Goal: Find contact information: Find contact information

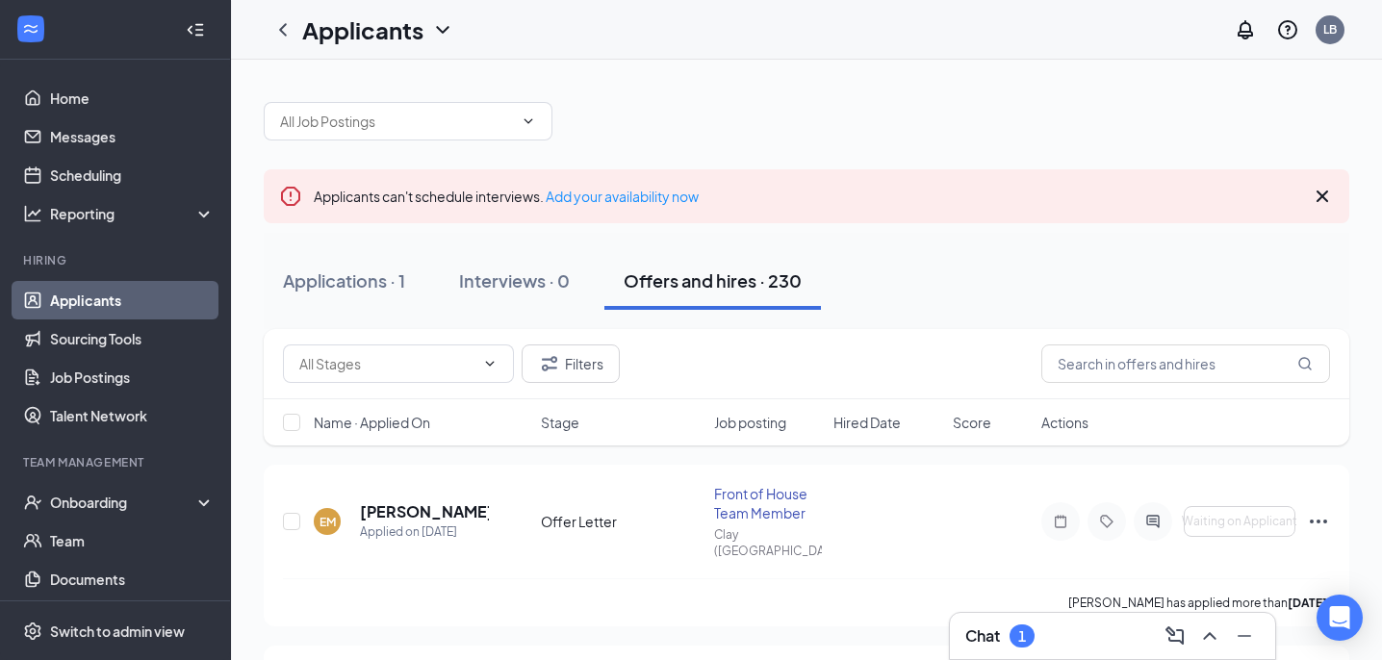
click at [1086, 637] on div "Chat 1" at bounding box center [1112, 636] width 295 height 31
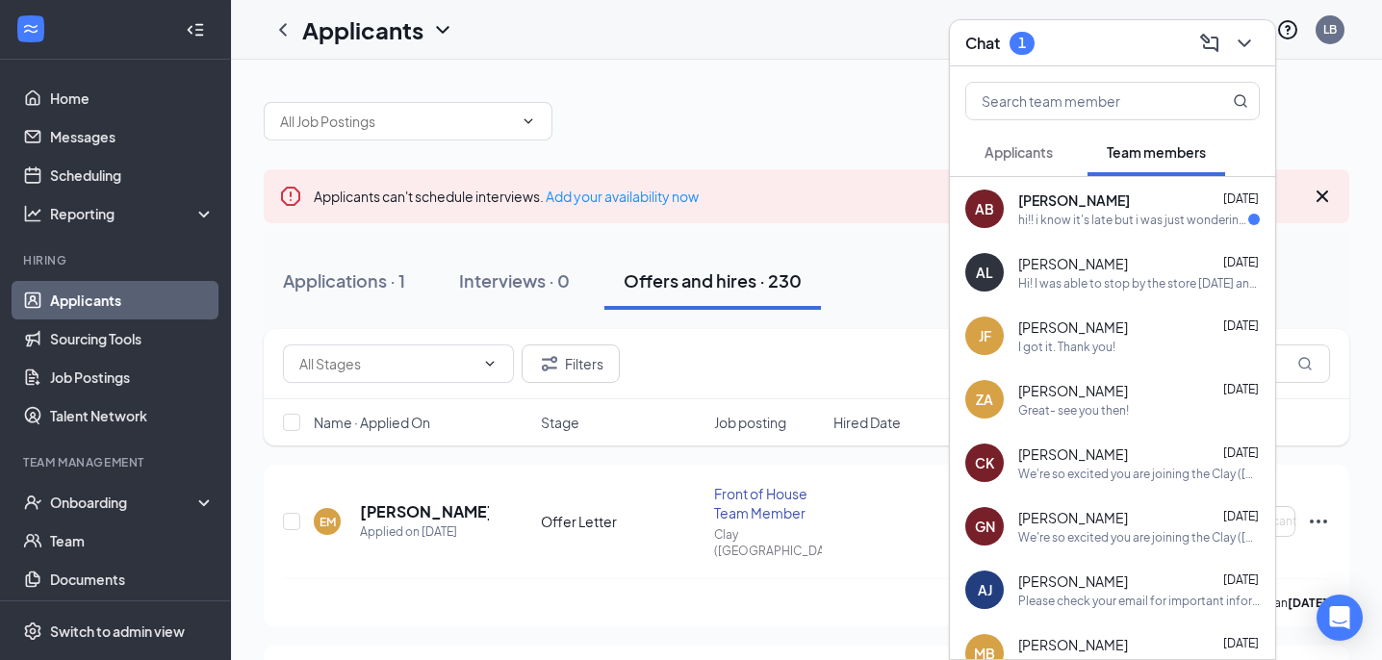
click at [1157, 223] on div "hi!! i know it's late but i was just wondering if you could send me another hot…" at bounding box center [1133, 220] width 230 height 16
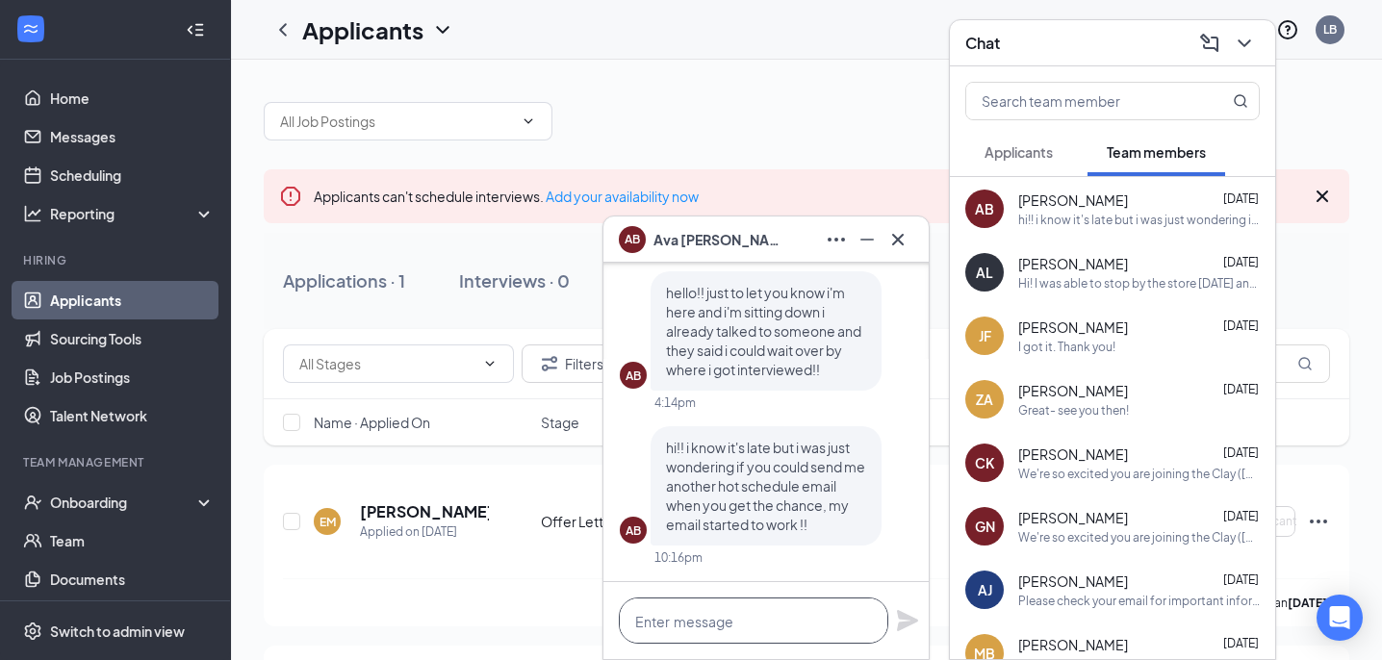
click at [659, 613] on textarea at bounding box center [753, 621] width 269 height 46
type textarea "H"
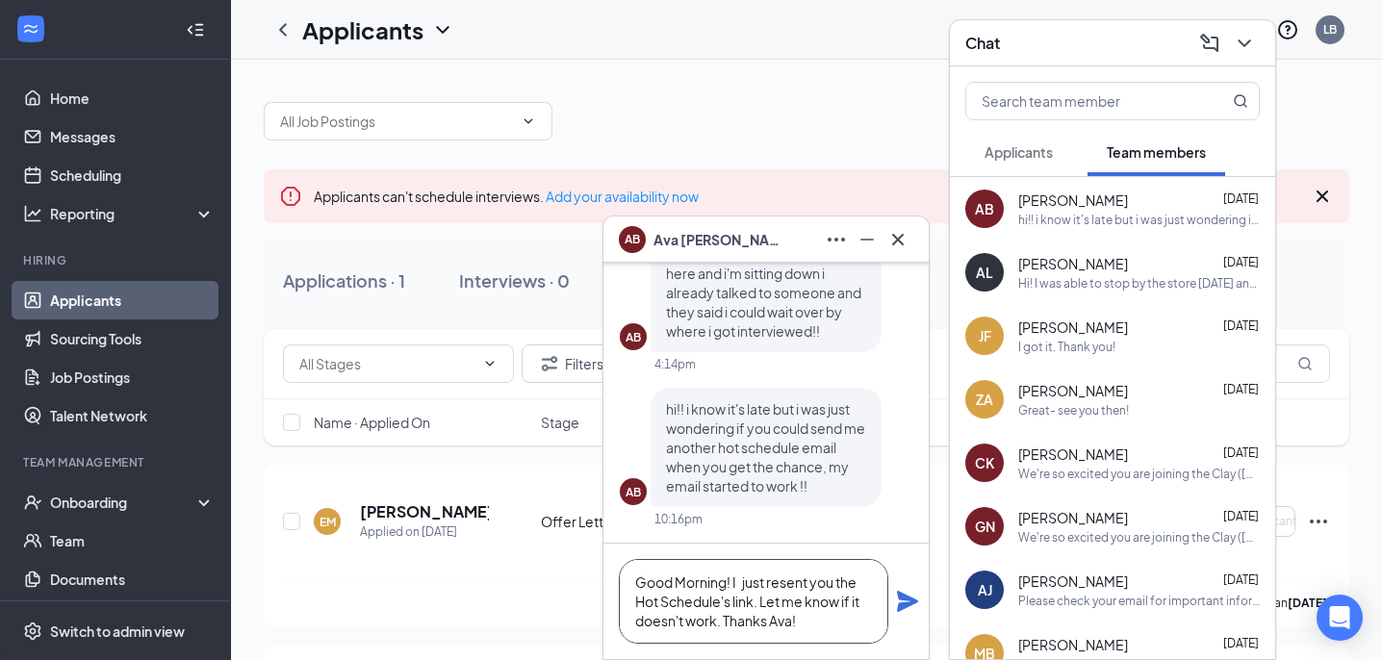
click at [755, 599] on textarea "Good Morning! I just resent you the Hot Schedule's link. Let me know if it does…" at bounding box center [753, 601] width 269 height 85
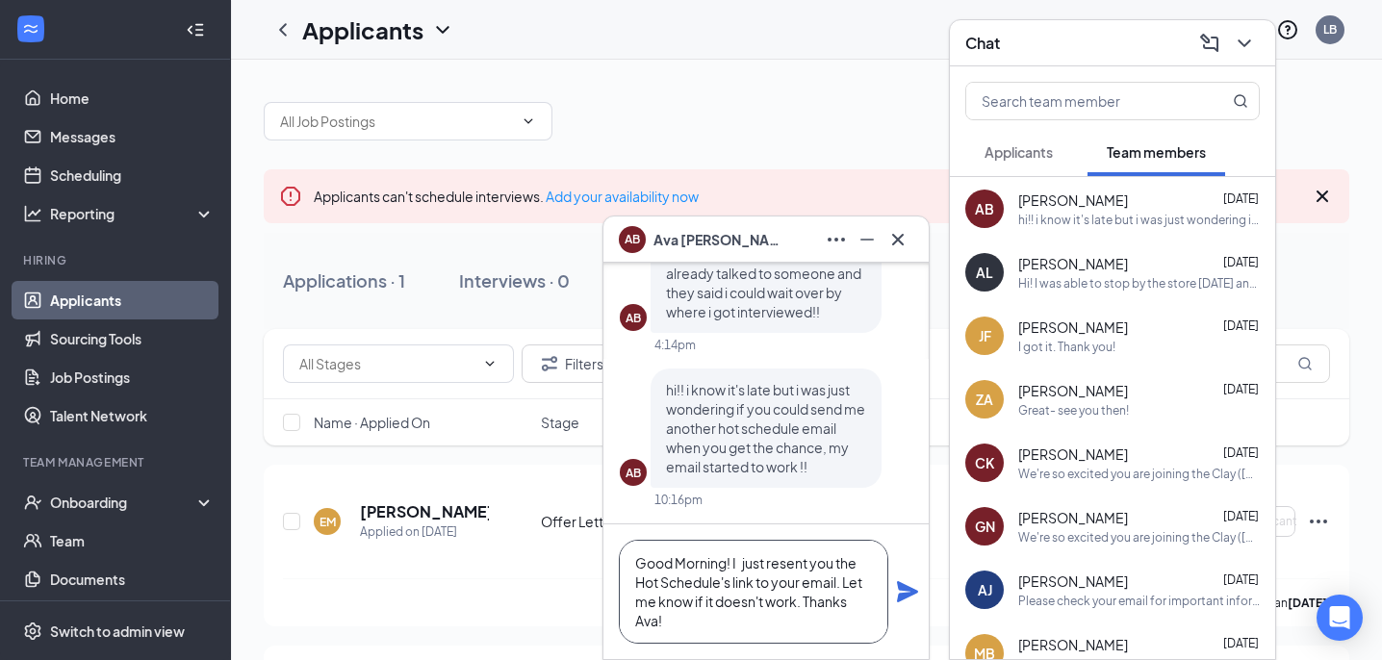
type textarea "Good Morning! I just resent you the Hot Schedule's link to your email. Let me k…"
click at [899, 588] on icon "Plane" at bounding box center [907, 591] width 21 height 21
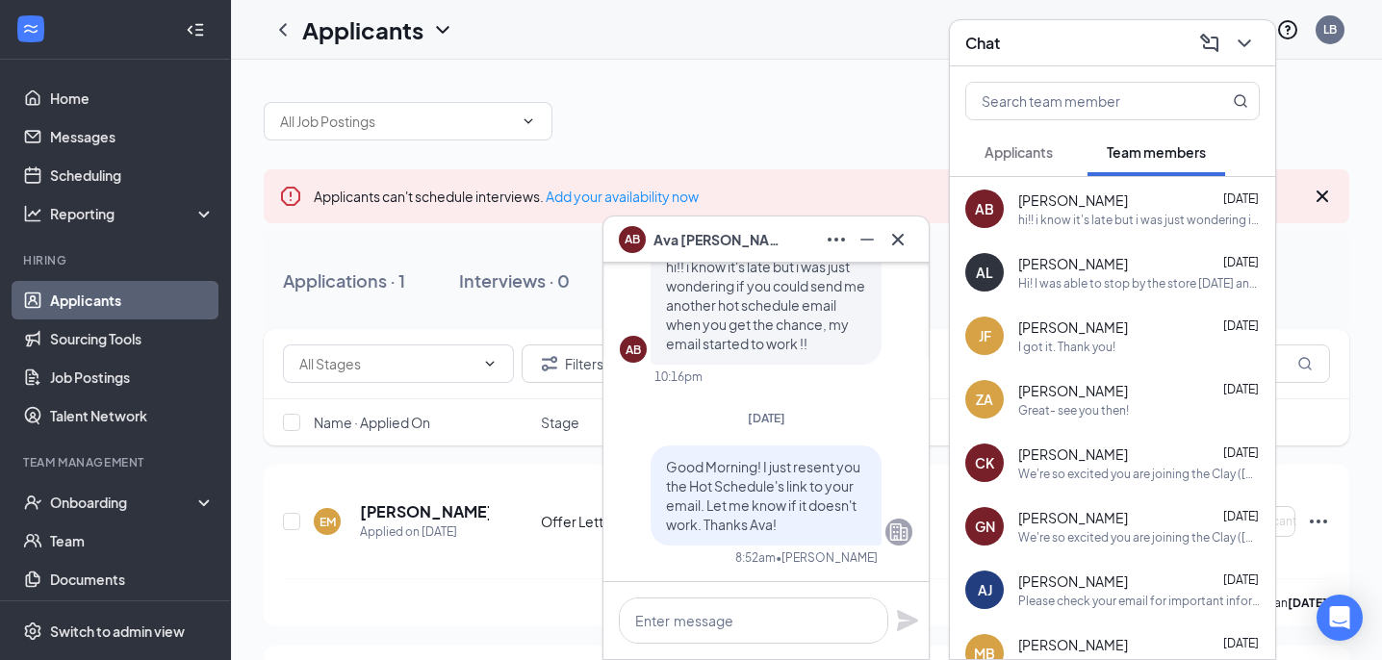
scroll to position [0, 0]
click at [906, 238] on icon "Cross" at bounding box center [897, 239] width 23 height 23
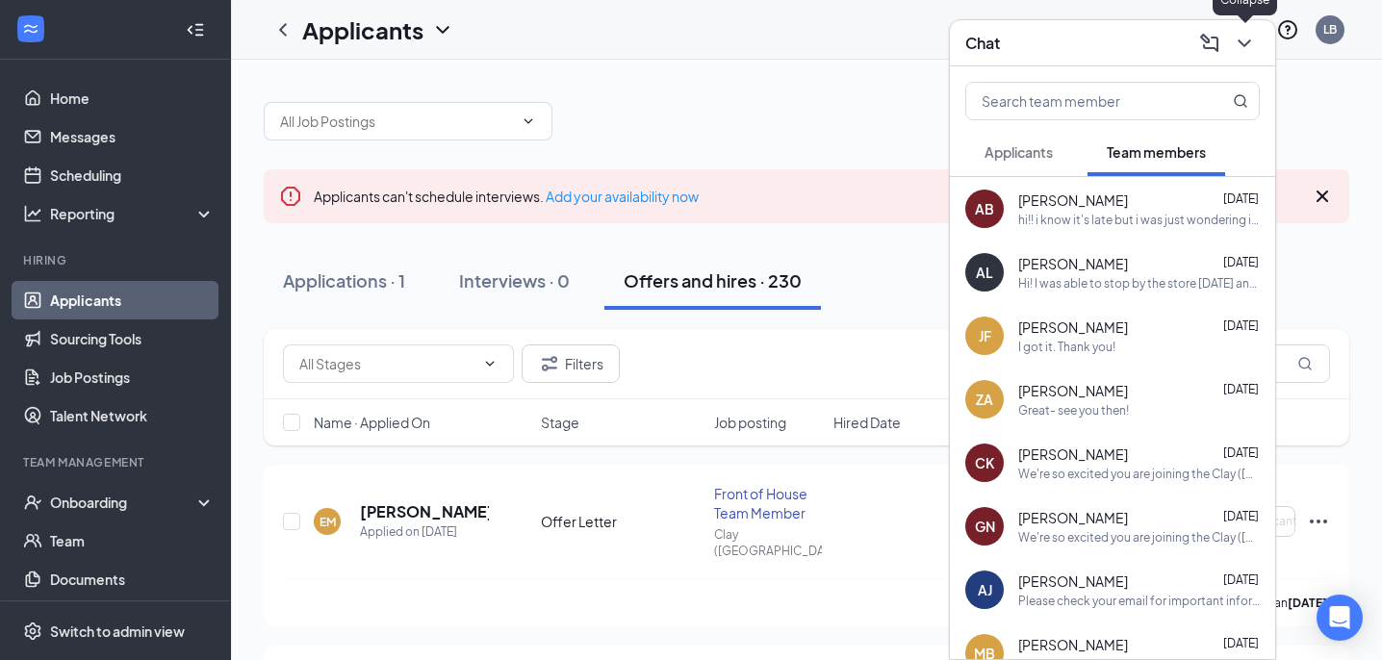
click at [1245, 37] on icon "ChevronDown" at bounding box center [1244, 43] width 23 height 23
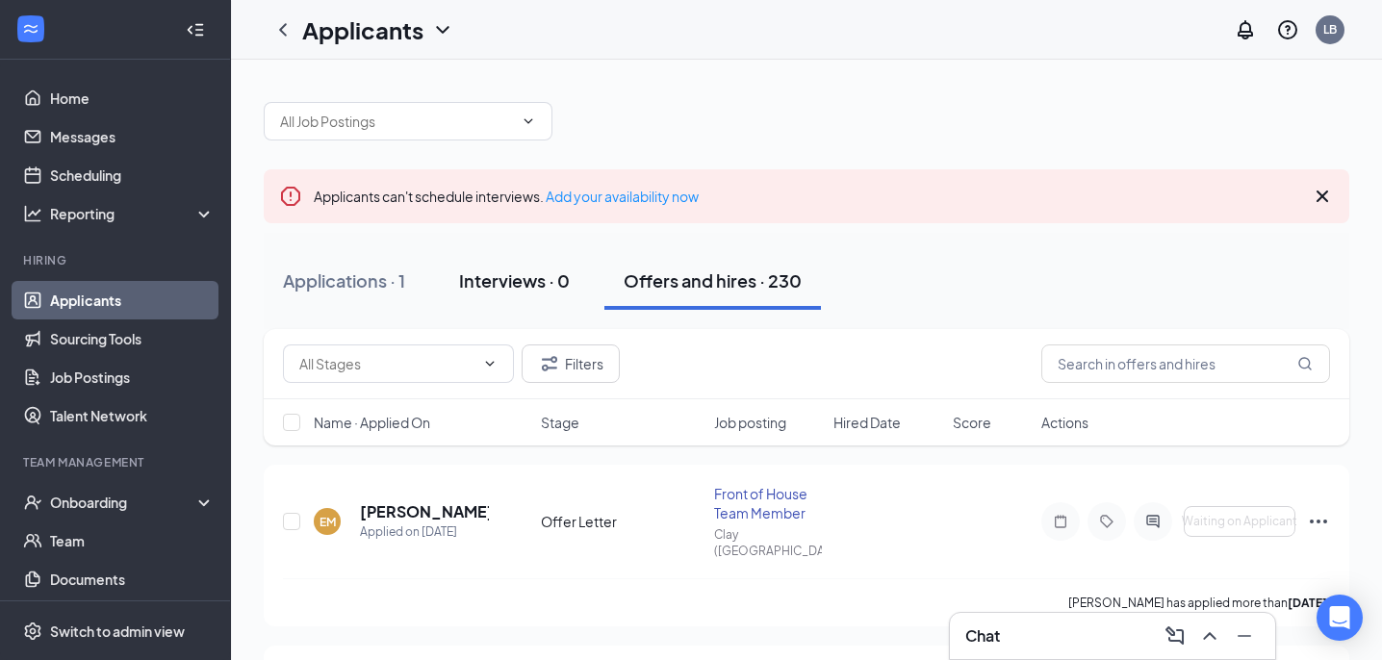
click at [551, 302] on button "Interviews · 0" at bounding box center [514, 281] width 149 height 58
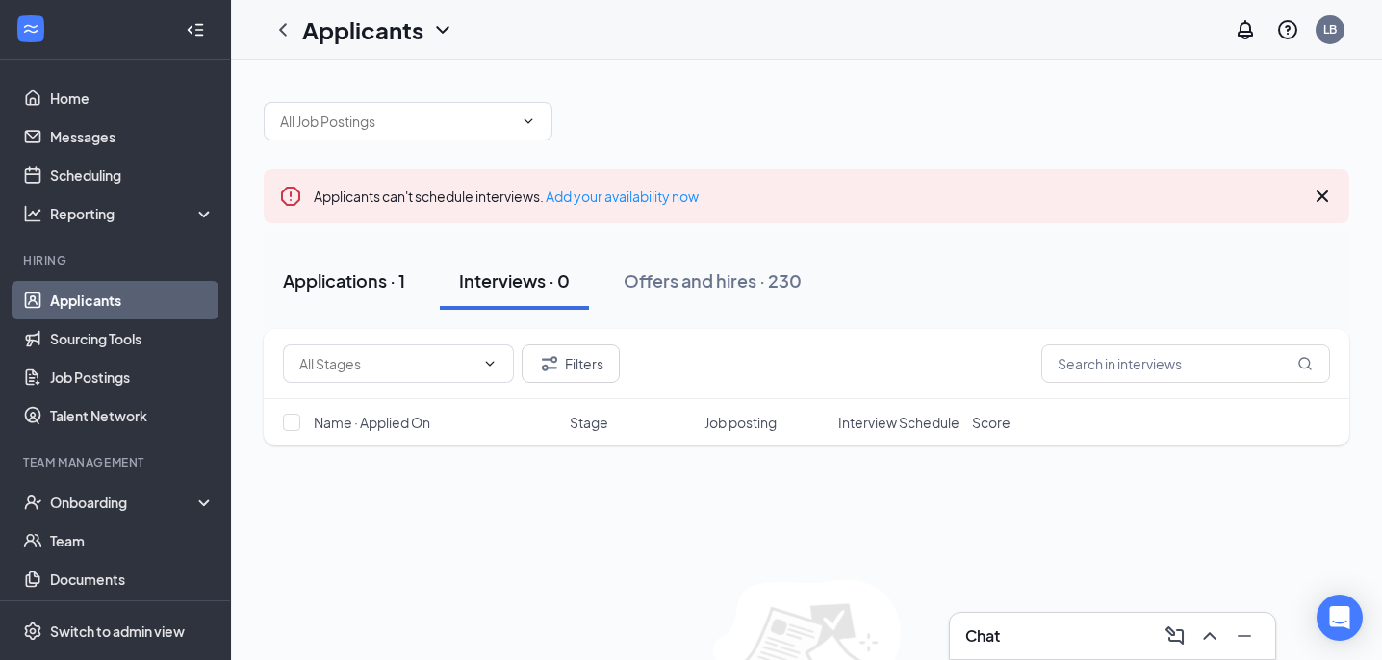
click at [360, 273] on div "Applications · 1" at bounding box center [344, 281] width 122 height 24
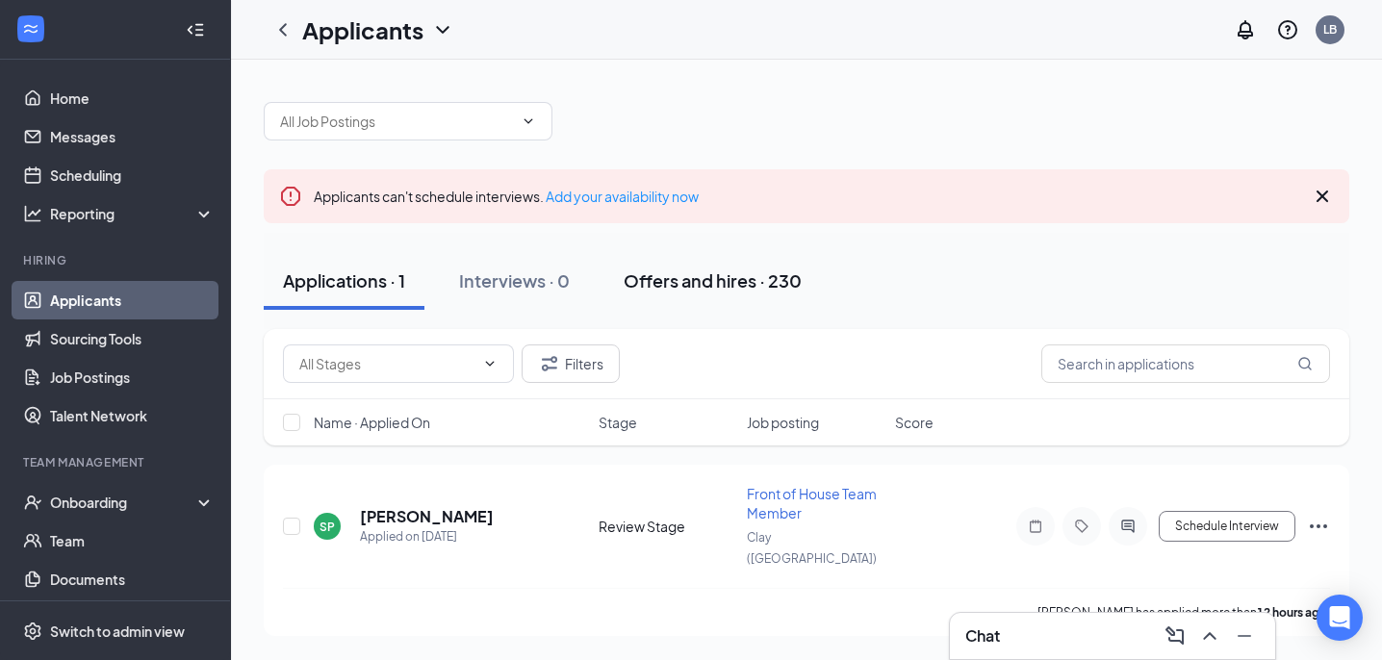
click at [757, 278] on div "Offers and hires · 230" at bounding box center [713, 281] width 178 height 24
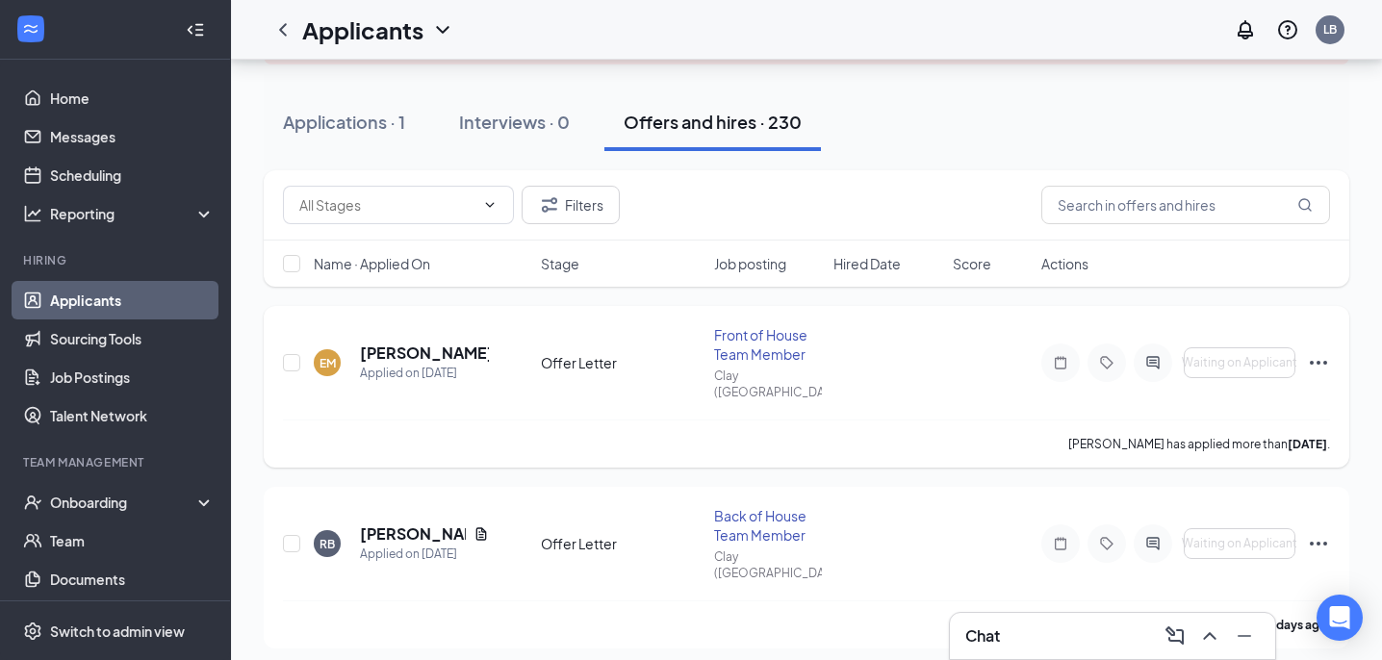
scroll to position [161, 0]
click at [1319, 530] on icon "Ellipses" at bounding box center [1318, 541] width 23 height 23
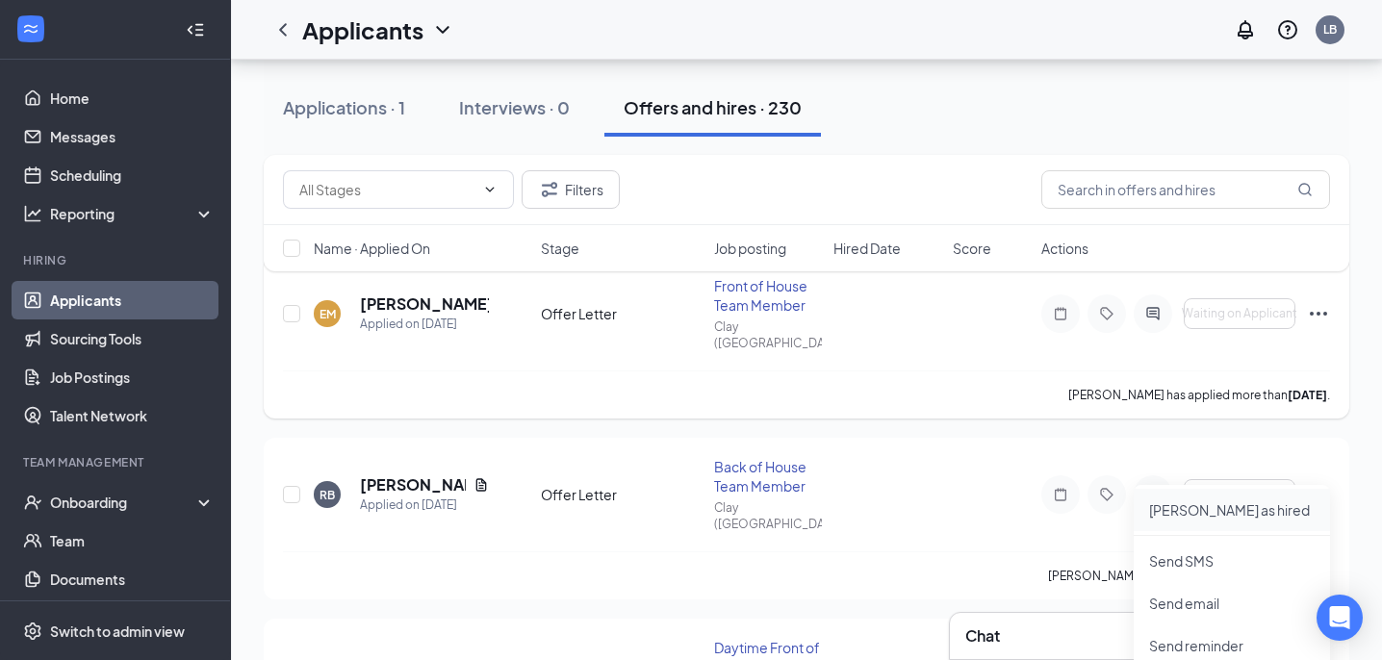
scroll to position [204, 0]
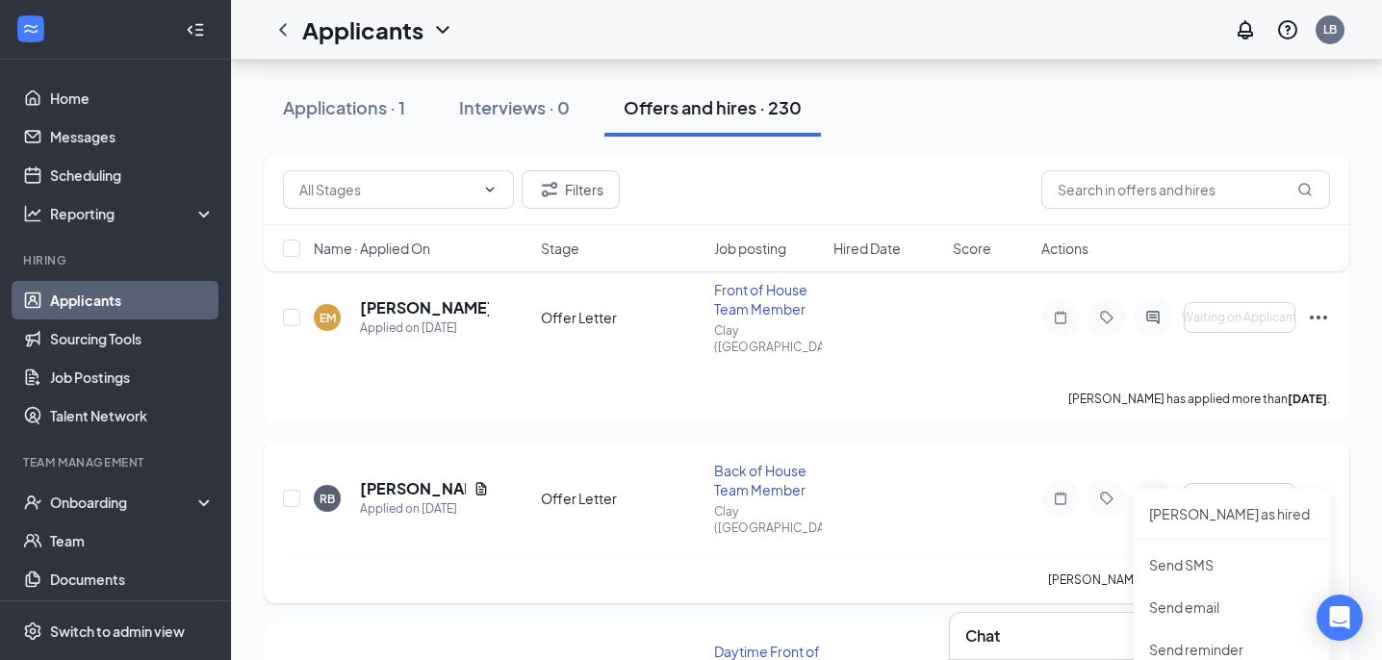
click at [1319, 487] on icon "Ellipses" at bounding box center [1318, 498] width 23 height 23
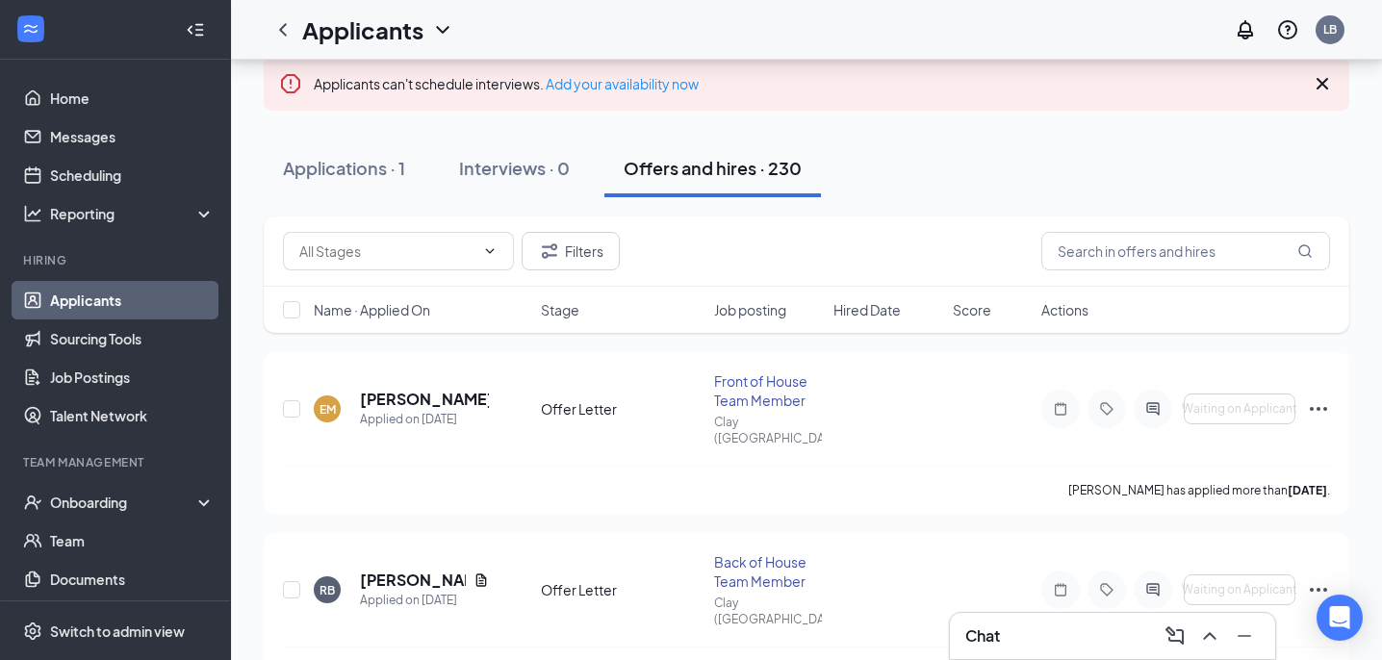
scroll to position [112, 0]
click at [849, 318] on span "Hired Date" at bounding box center [866, 310] width 67 height 19
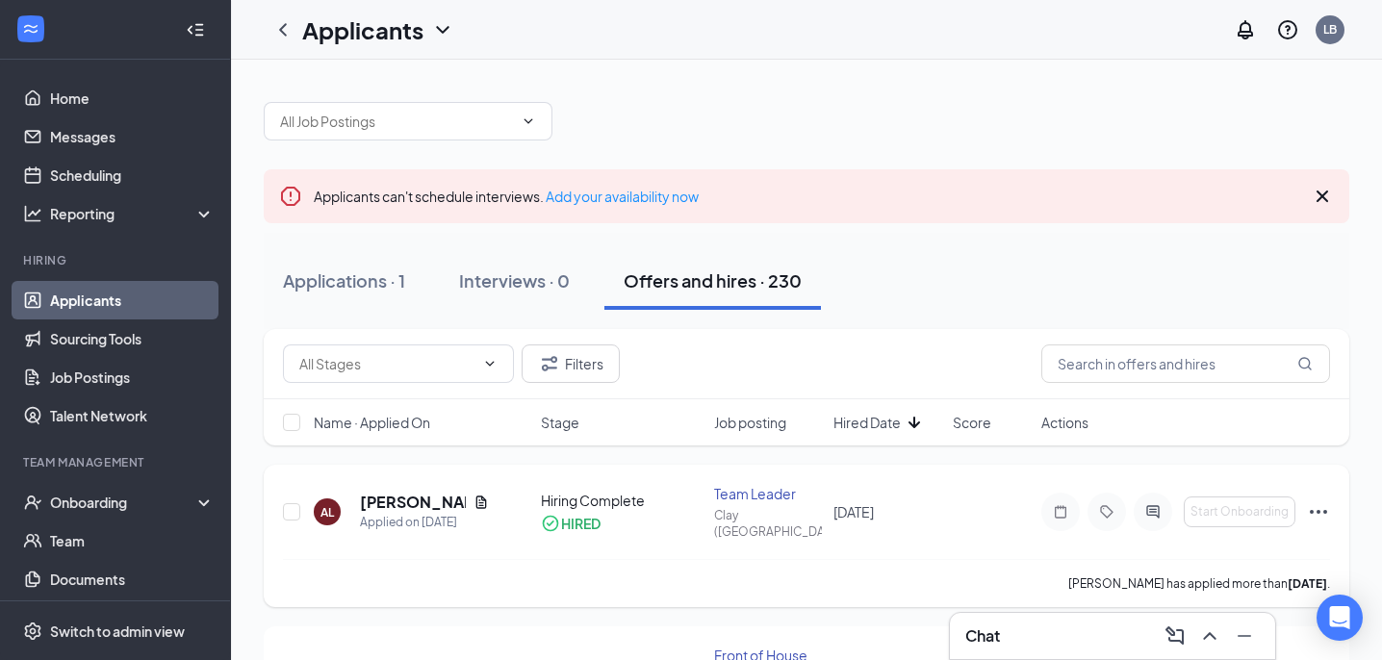
scroll to position [0, 0]
click at [288, 29] on icon "ChevronLeft" at bounding box center [282, 29] width 23 height 23
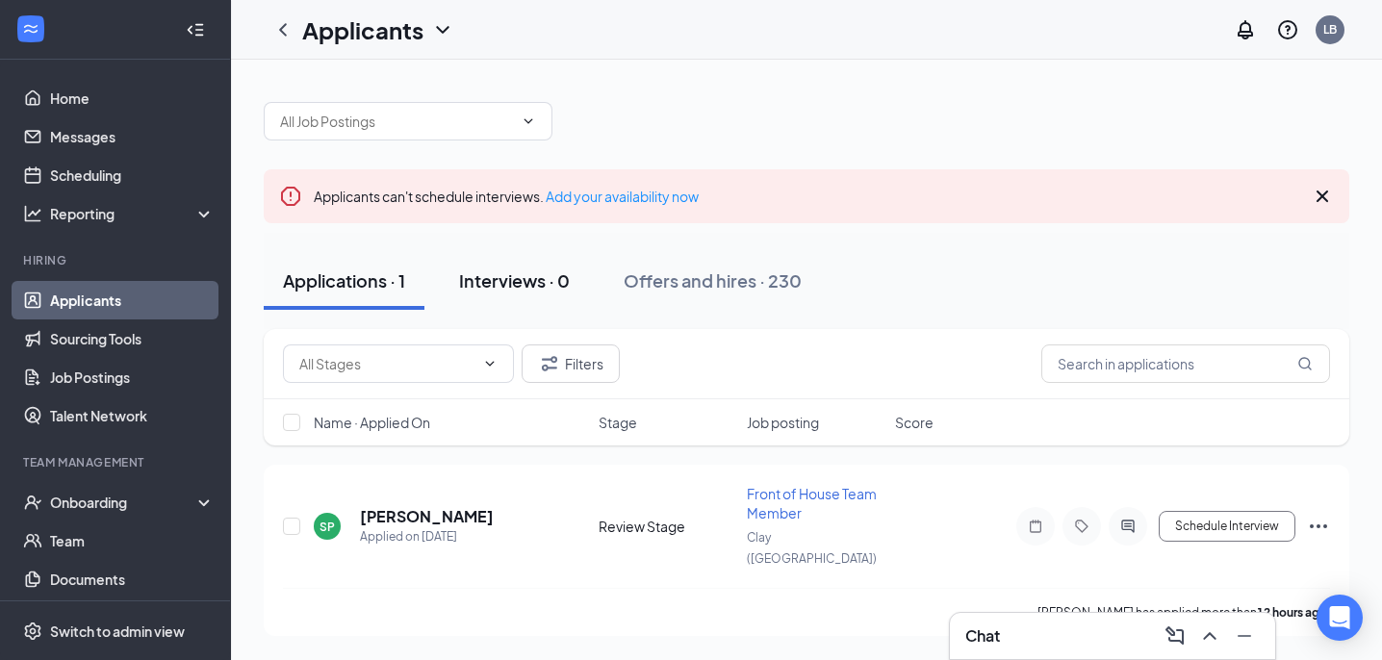
click at [562, 283] on div "Interviews · 0" at bounding box center [514, 281] width 111 height 24
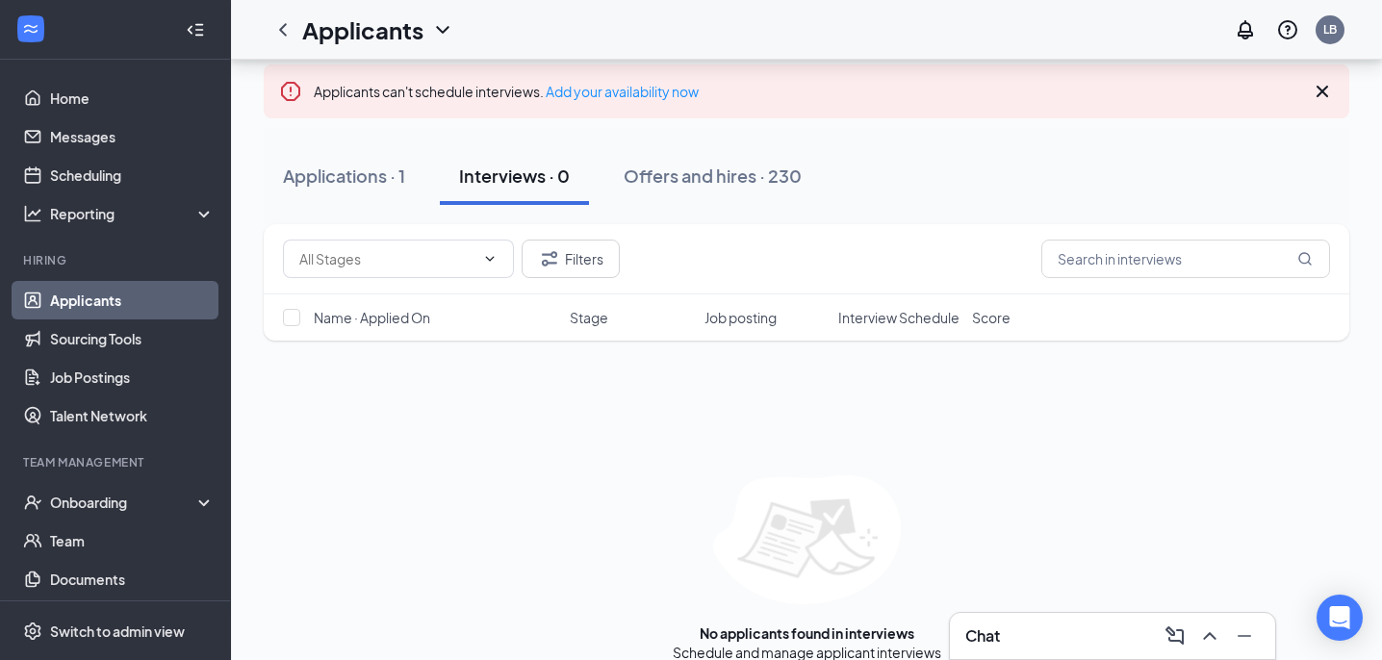
scroll to position [107, 0]
click at [712, 172] on div "Offers and hires · 230" at bounding box center [713, 174] width 178 height 24
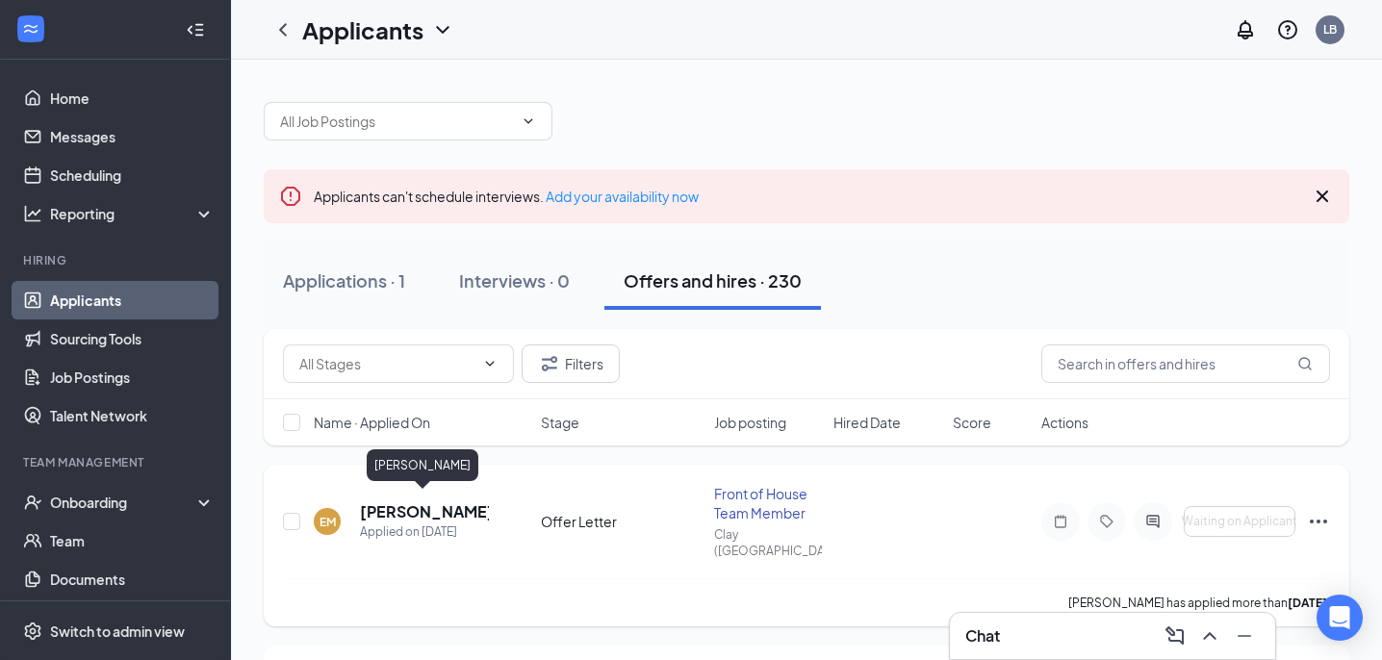
click at [410, 508] on h5 "[PERSON_NAME]" at bounding box center [424, 511] width 129 height 21
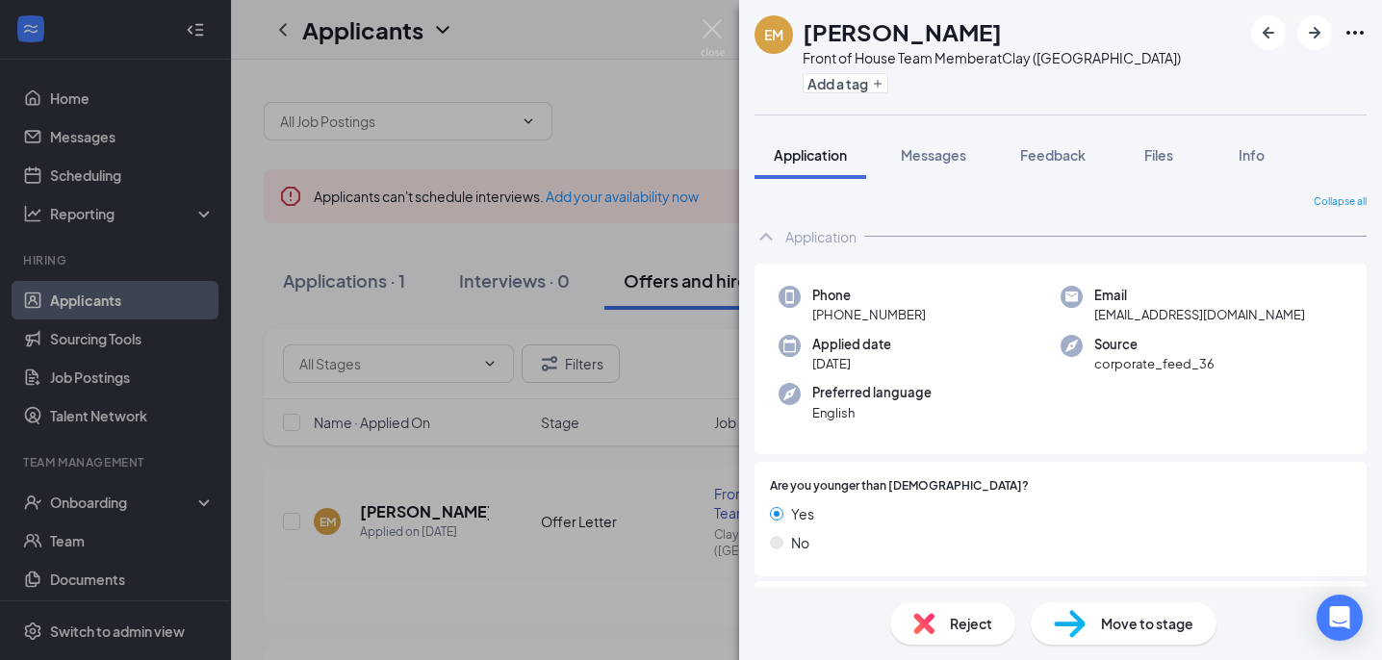
click at [1261, 313] on div "Email [EMAIL_ADDRESS][DOMAIN_NAME]" at bounding box center [1202, 305] width 282 height 39
click at [1268, 314] on div "Email [EMAIL_ADDRESS][DOMAIN_NAME]" at bounding box center [1202, 305] width 282 height 39
click at [1092, 321] on div "Email [EMAIL_ADDRESS][DOMAIN_NAME]" at bounding box center [1202, 305] width 282 height 39
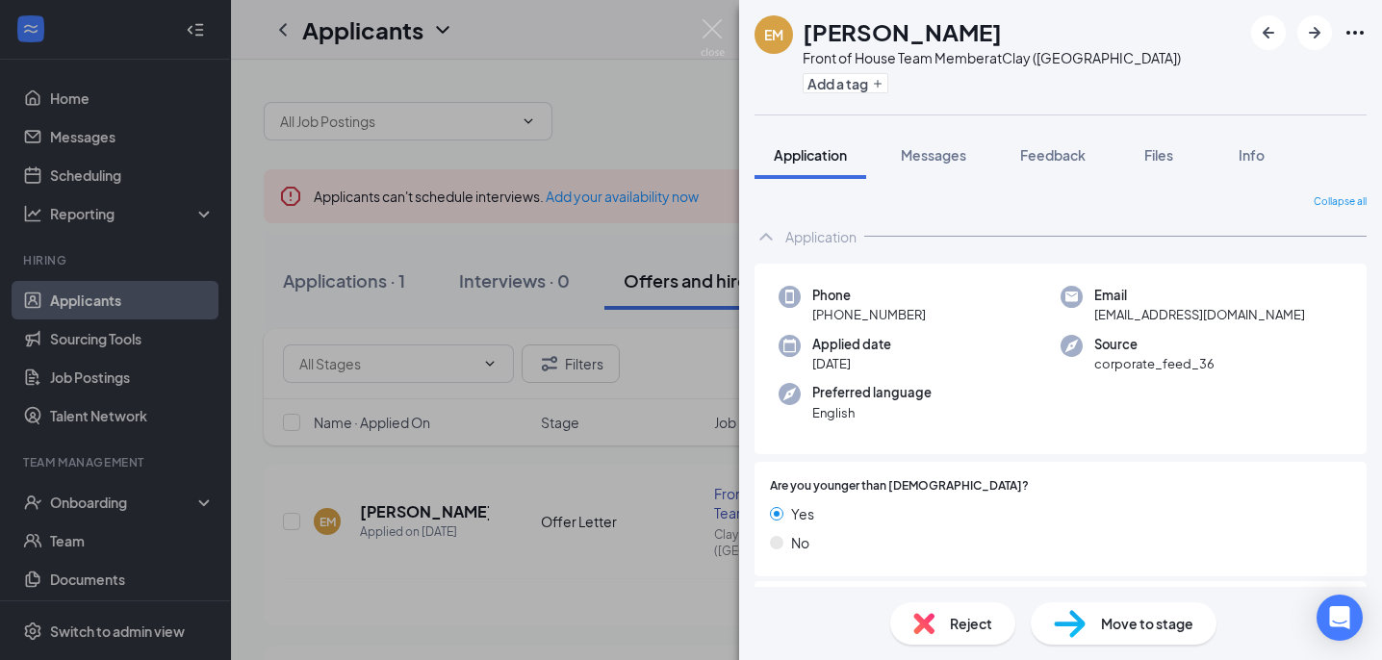
click at [1092, 321] on div "Email [EMAIL_ADDRESS][DOMAIN_NAME]" at bounding box center [1202, 305] width 282 height 39
drag, startPoint x: 1085, startPoint y: 312, endPoint x: 1269, endPoint y: 301, distance: 185.1
click at [1269, 301] on div "Email [EMAIL_ADDRESS][DOMAIN_NAME]" at bounding box center [1202, 305] width 282 height 39
click at [1085, 318] on div "Email [EMAIL_ADDRESS][DOMAIN_NAME]" at bounding box center [1202, 305] width 282 height 39
drag, startPoint x: 1096, startPoint y: 312, endPoint x: 1237, endPoint y: 318, distance: 140.6
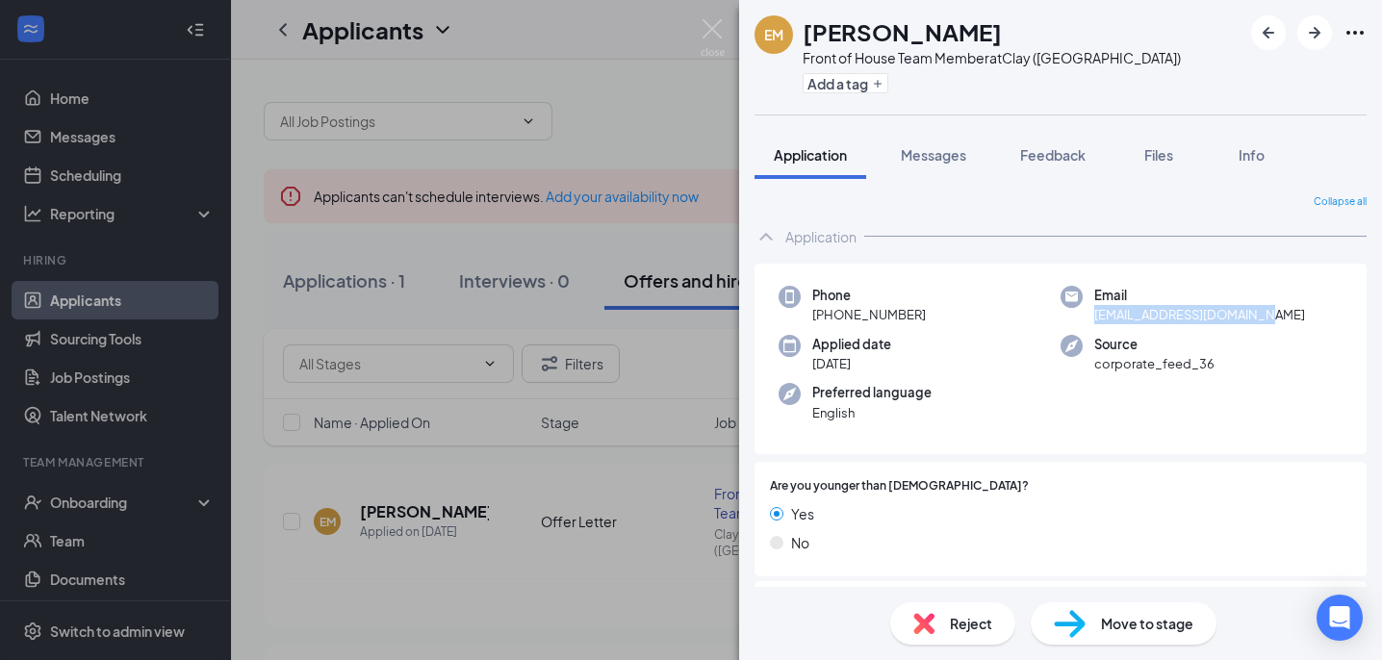
click at [1237, 318] on span "[EMAIL_ADDRESS][DOMAIN_NAME]" at bounding box center [1199, 314] width 211 height 19
click at [1095, 317] on span "[EMAIL_ADDRESS][DOMAIN_NAME]" at bounding box center [1199, 314] width 211 height 19
drag, startPoint x: 1095, startPoint y: 314, endPoint x: 1283, endPoint y: 319, distance: 187.7
click at [1283, 319] on div "Email [EMAIL_ADDRESS][DOMAIN_NAME]" at bounding box center [1202, 305] width 282 height 39
copy span "[EMAIL_ADDRESS][DOMAIN_NAME]"
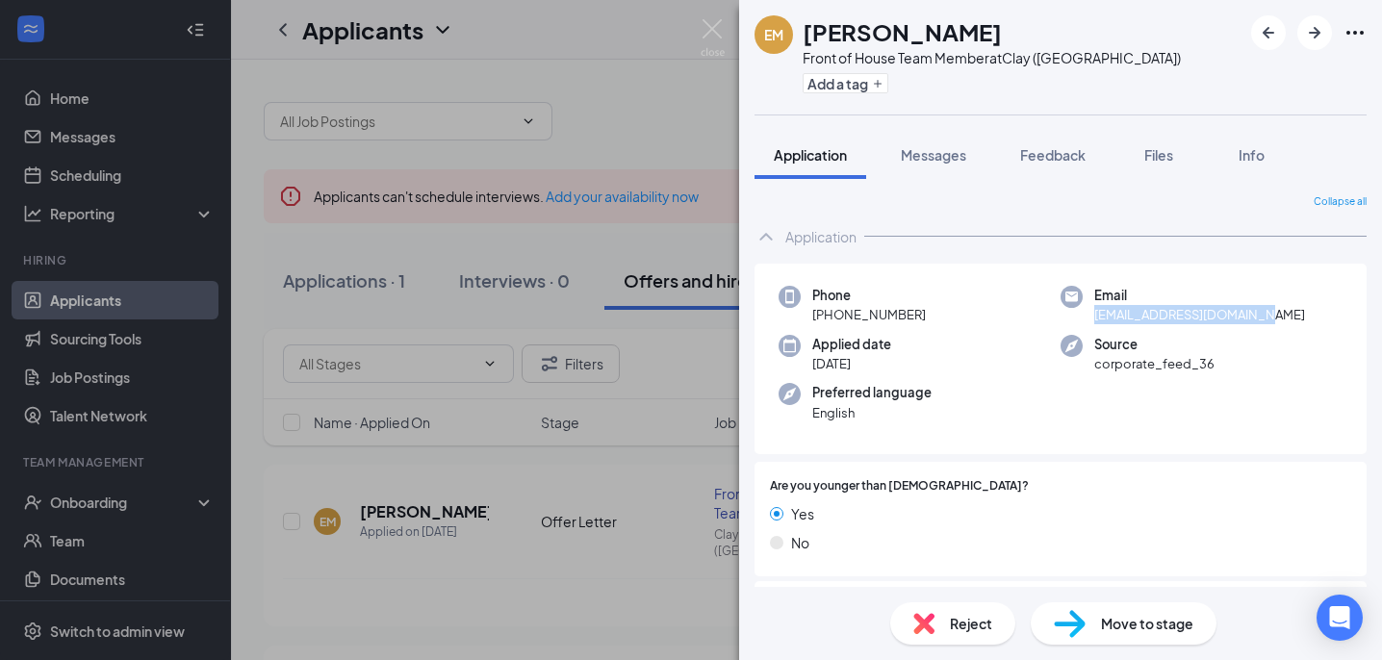
click at [919, 294] on span "Phone" at bounding box center [869, 295] width 114 height 19
drag, startPoint x: 830, startPoint y: 313, endPoint x: 924, endPoint y: 319, distance: 94.5
click at [924, 319] on div "Phone [PHONE_NUMBER]" at bounding box center [920, 305] width 282 height 39
click at [715, 36] on img at bounding box center [713, 38] width 24 height 38
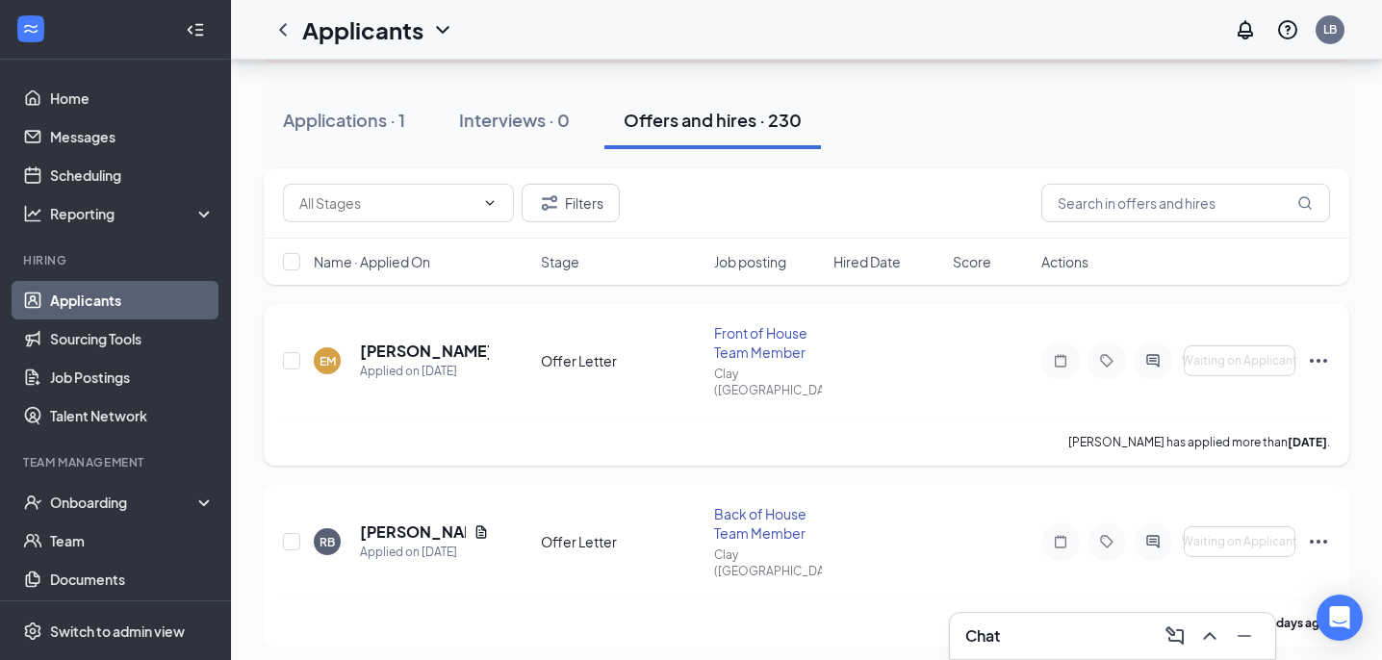
scroll to position [169, 0]
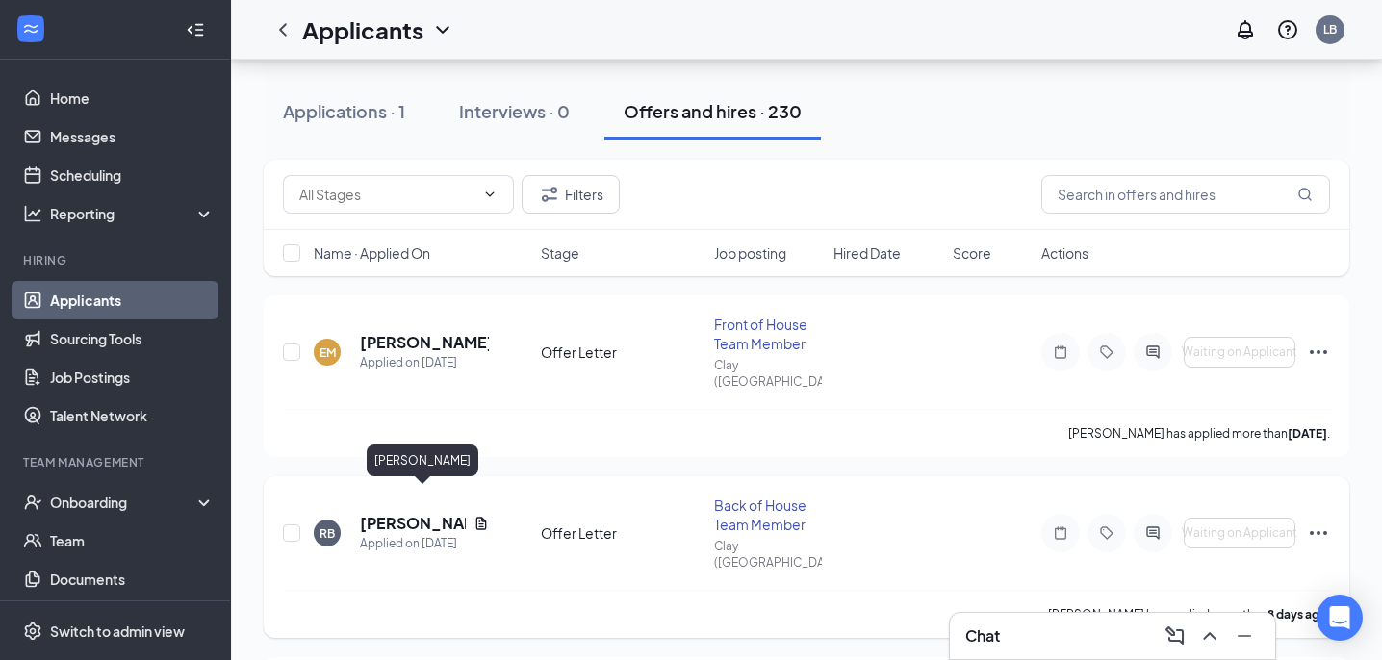
click at [432, 513] on h5 "[PERSON_NAME]" at bounding box center [413, 523] width 106 height 21
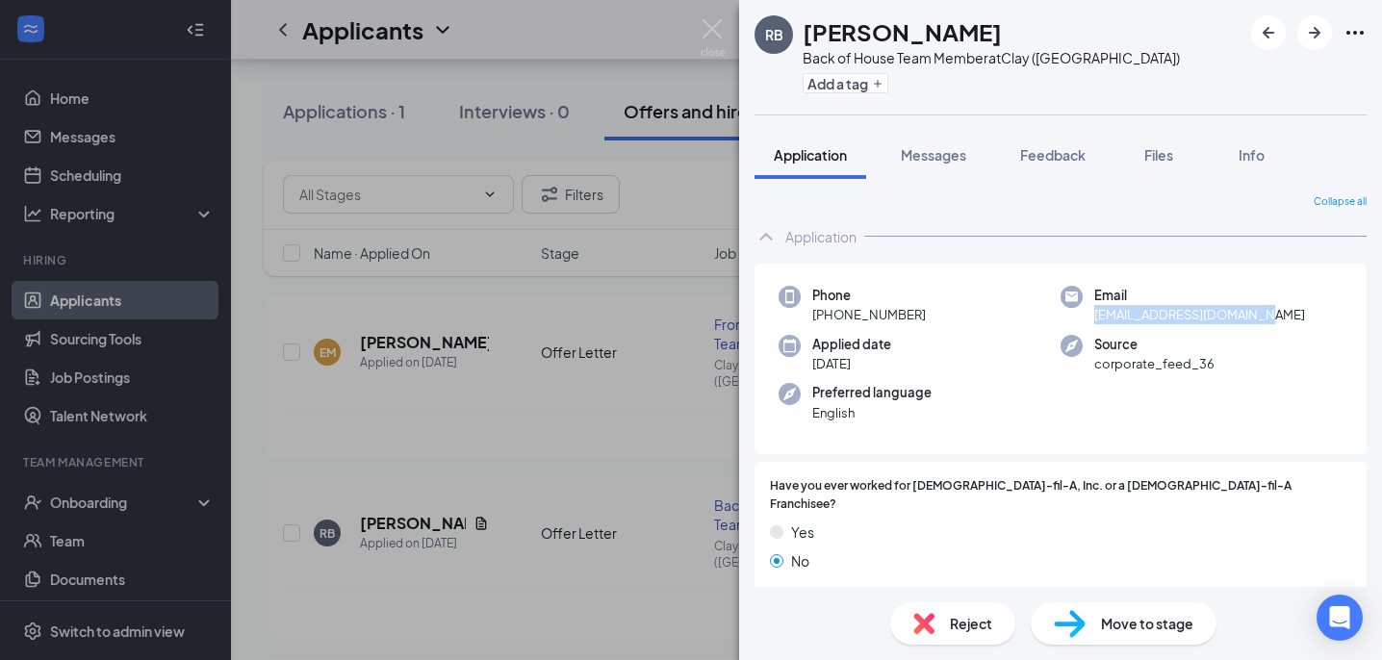
drag, startPoint x: 1096, startPoint y: 315, endPoint x: 1244, endPoint y: 323, distance: 148.5
click at [1244, 323] on div "Phone [PHONE_NUMBER] Email [EMAIL_ADDRESS][DOMAIN_NAME] Applied date [DATE] Sou…" at bounding box center [1061, 360] width 612 height 192
copy span "[EMAIL_ADDRESS][DOMAIN_NAME]"
click at [926, 312] on div "Phone [PHONE_NUMBER]" at bounding box center [920, 305] width 282 height 39
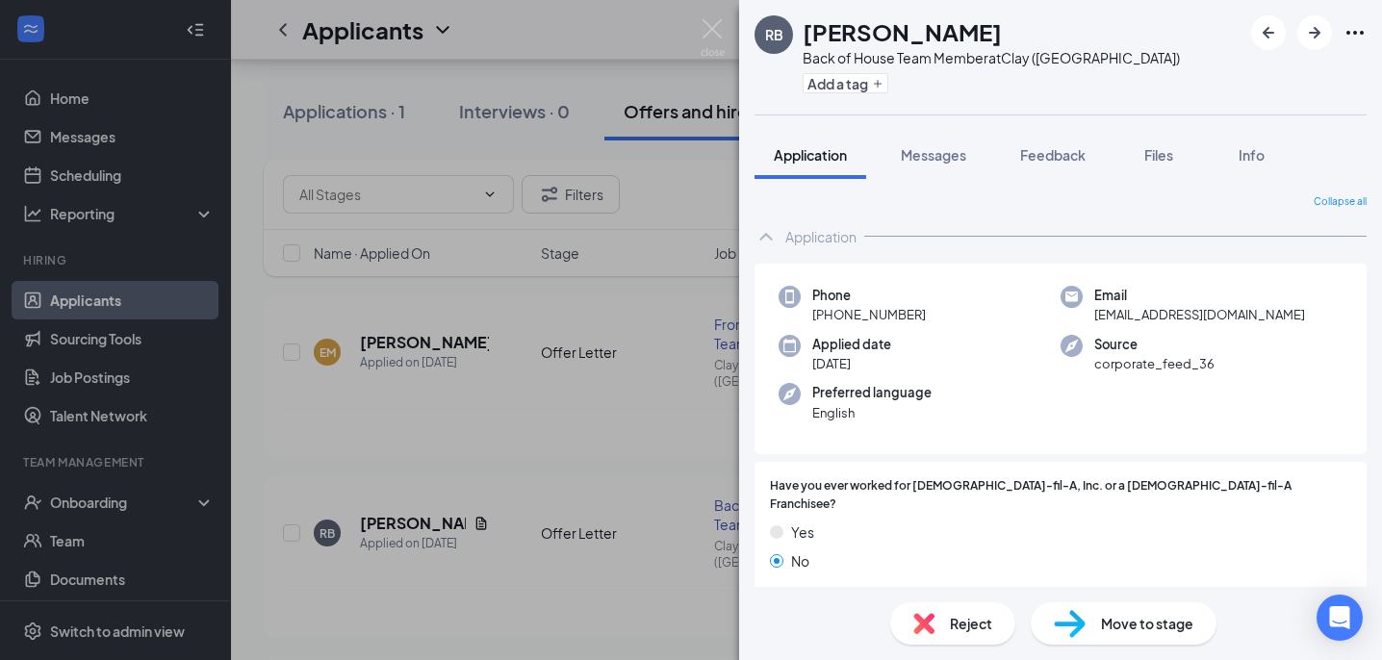
click at [911, 280] on div "Phone [PHONE_NUMBER] Email [EMAIL_ADDRESS][DOMAIN_NAME] Applied date [DATE] Sou…" at bounding box center [1061, 360] width 612 height 192
click at [904, 284] on div "Phone [PHONE_NUMBER] Email [EMAIL_ADDRESS][DOMAIN_NAME] Applied date [DATE] Sou…" at bounding box center [1061, 360] width 612 height 192
drag, startPoint x: 833, startPoint y: 308, endPoint x: 914, endPoint y: 310, distance: 81.8
click at [914, 310] on span "[PHONE_NUMBER]" at bounding box center [869, 314] width 114 height 19
click at [866, 287] on span "Phone" at bounding box center [869, 295] width 114 height 19
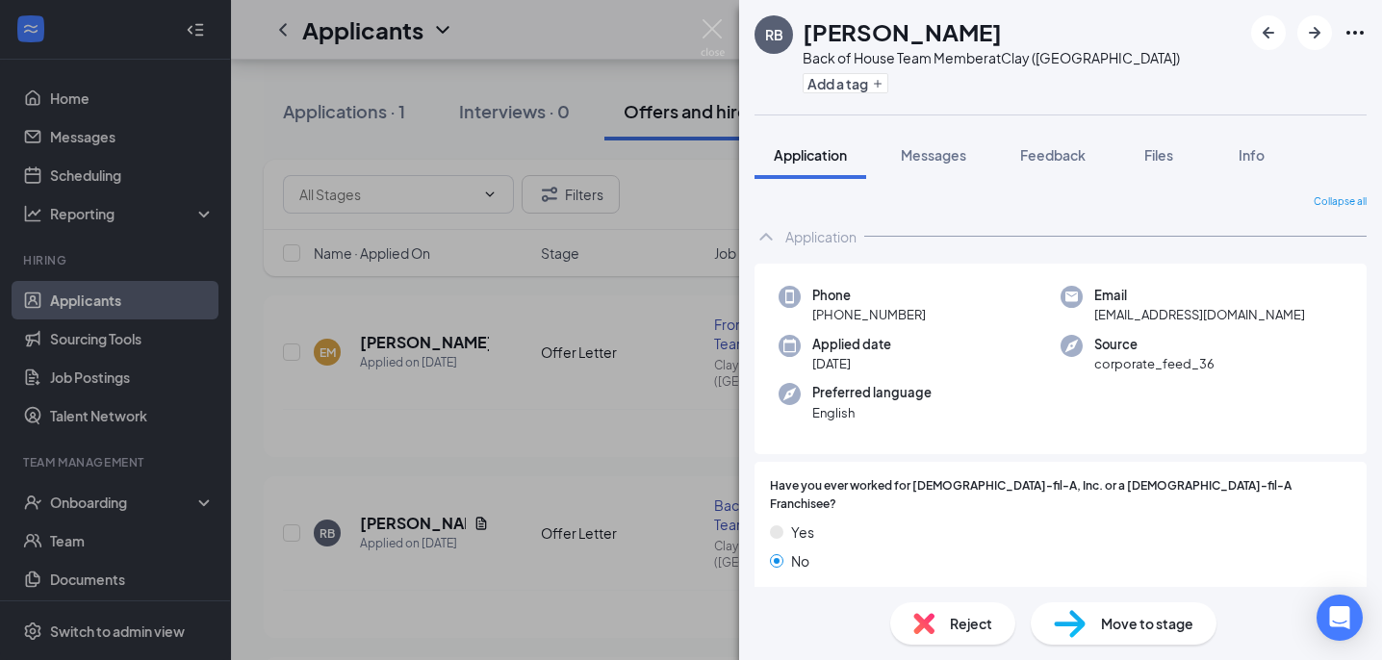
drag, startPoint x: 831, startPoint y: 312, endPoint x: 919, endPoint y: 313, distance: 88.5
click at [919, 313] on span "[PHONE_NUMBER]" at bounding box center [869, 314] width 114 height 19
copy span "[PHONE_NUMBER]"
click at [708, 21] on img at bounding box center [713, 38] width 24 height 38
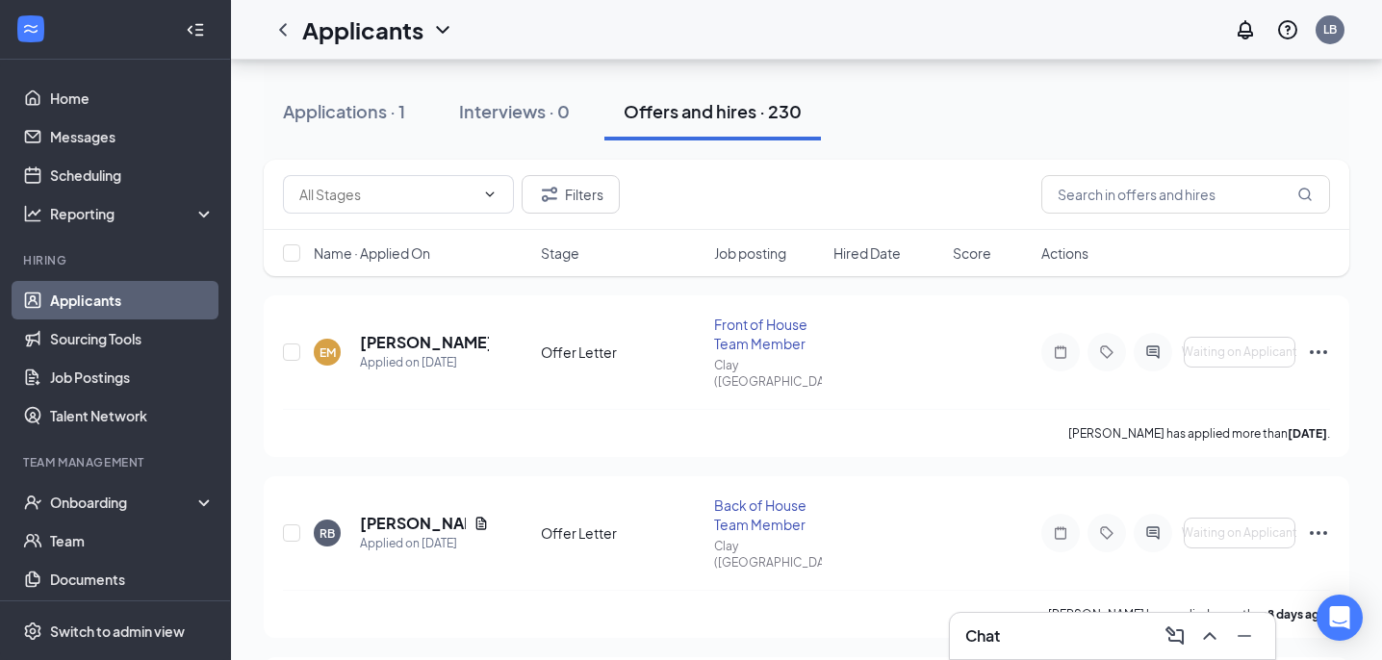
click at [712, 35] on div "Applicants LB" at bounding box center [806, 30] width 1151 height 60
click at [394, 339] on h5 "[PERSON_NAME]" at bounding box center [424, 342] width 129 height 21
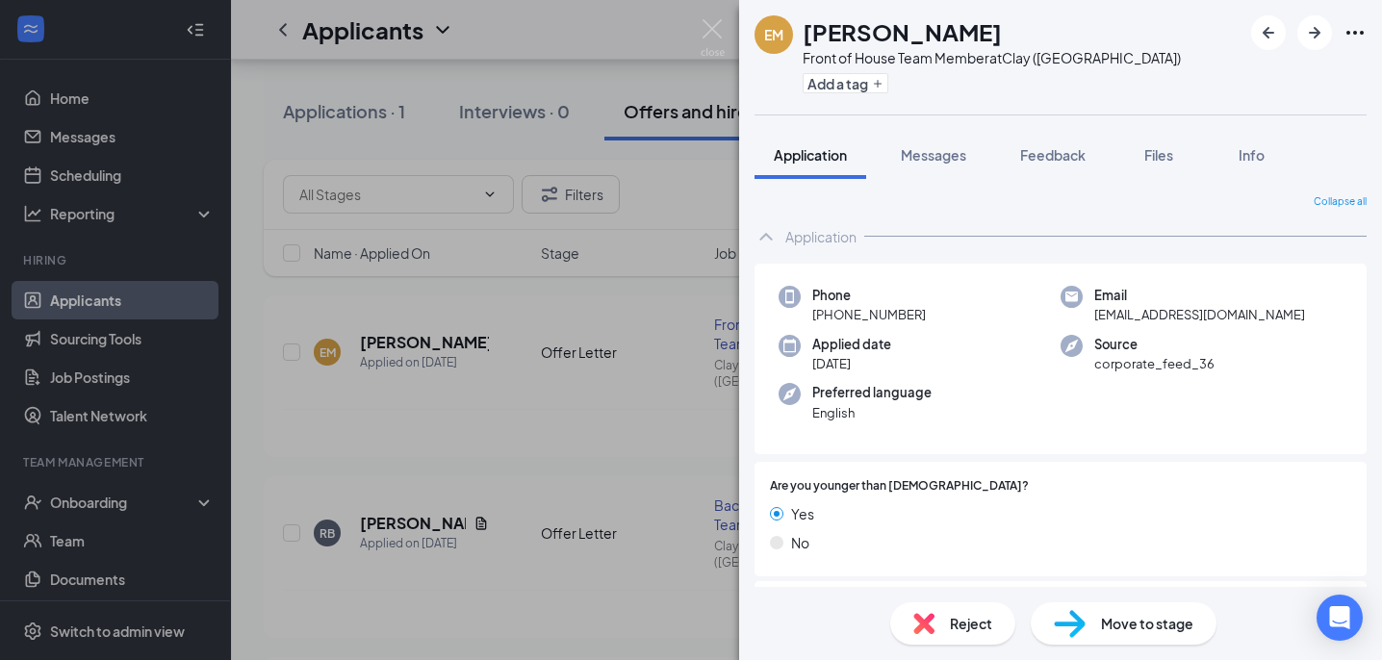
drag, startPoint x: 833, startPoint y: 315, endPoint x: 902, endPoint y: 312, distance: 69.4
click at [902, 312] on span "[PHONE_NUMBER]" at bounding box center [869, 314] width 114 height 19
drag, startPoint x: 827, startPoint y: 309, endPoint x: 942, endPoint y: 319, distance: 115.9
click at [942, 319] on div "Phone [PHONE_NUMBER]" at bounding box center [920, 305] width 282 height 39
copy span "[PHONE_NUMBER]"
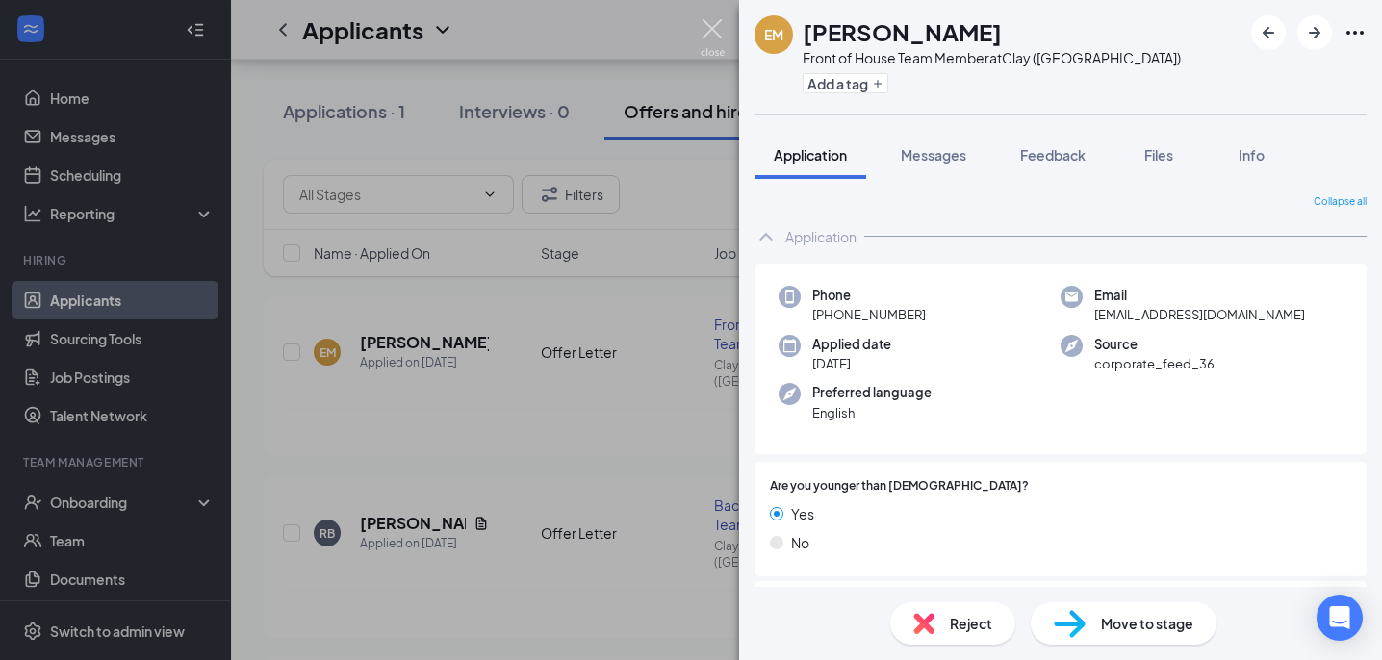
click at [720, 30] on img at bounding box center [713, 38] width 24 height 38
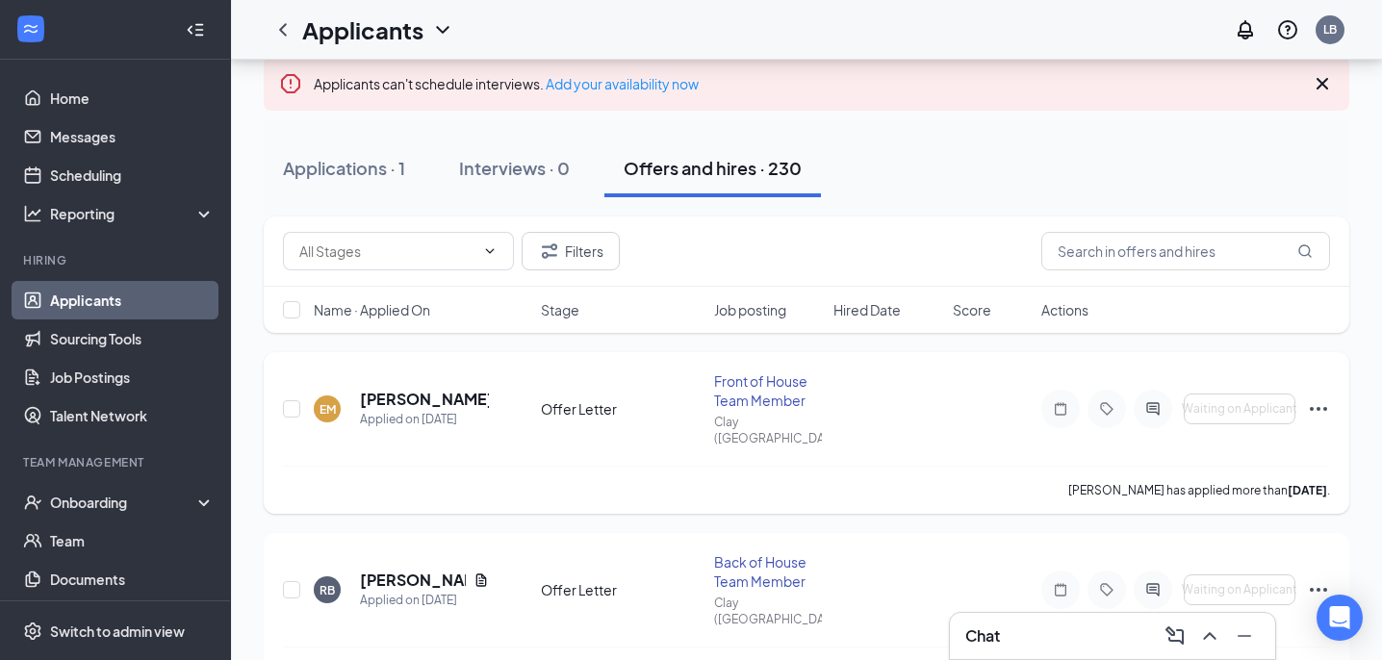
scroll to position [113, 0]
click at [413, 389] on h5 "[PERSON_NAME]" at bounding box center [424, 399] width 129 height 21
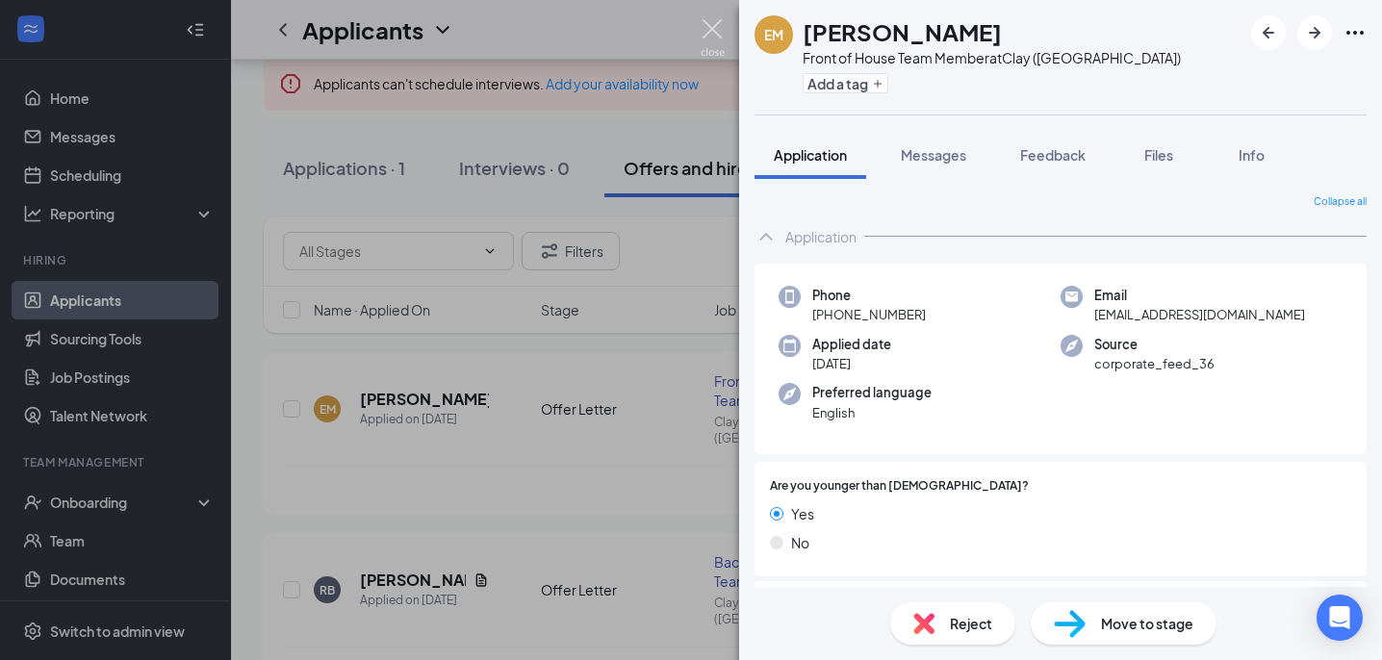
click at [713, 25] on img at bounding box center [713, 38] width 24 height 38
